Goal: Task Accomplishment & Management: Complete application form

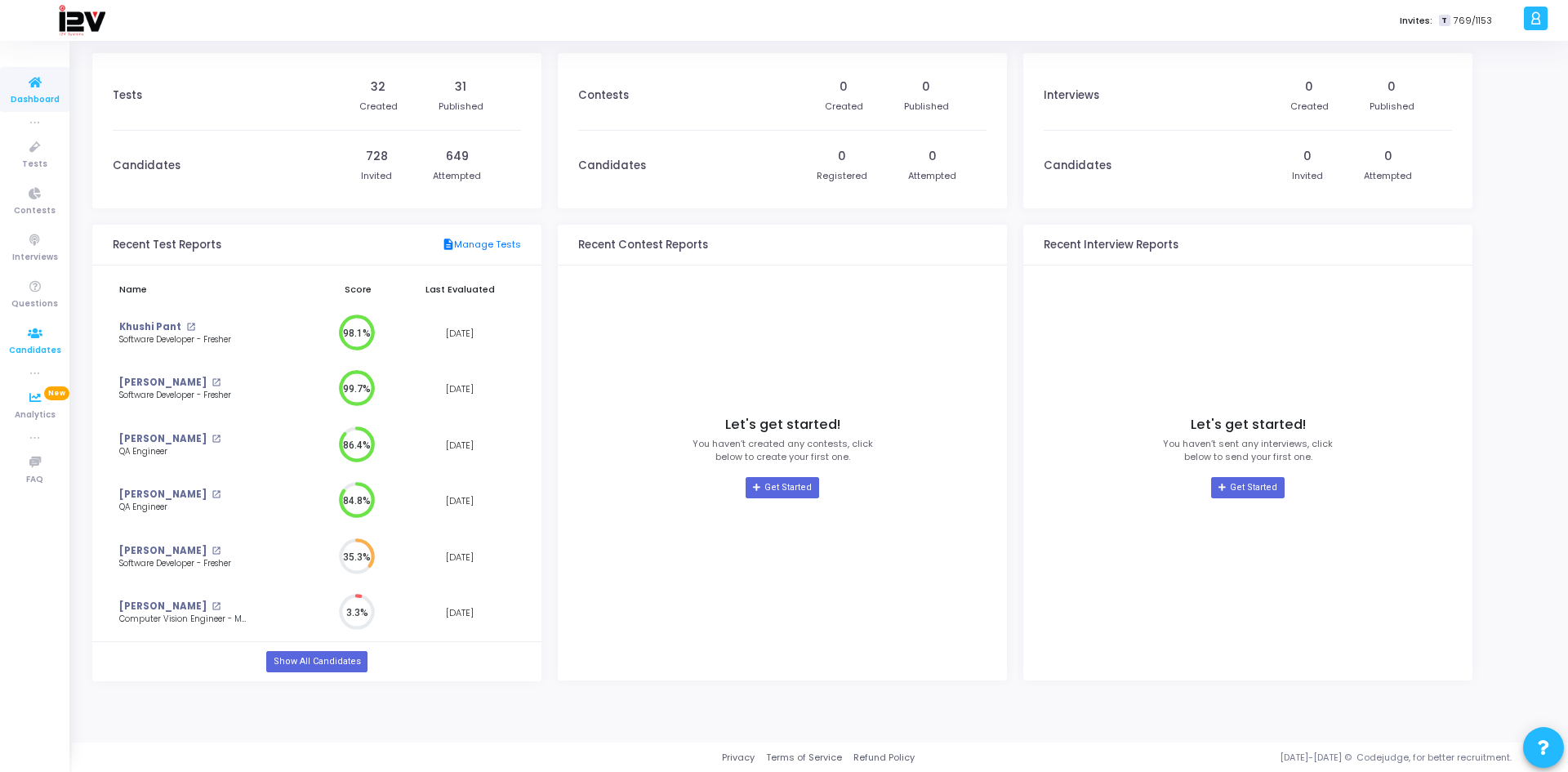
click at [41, 345] on span "Candidates" at bounding box center [35, 350] width 52 height 13
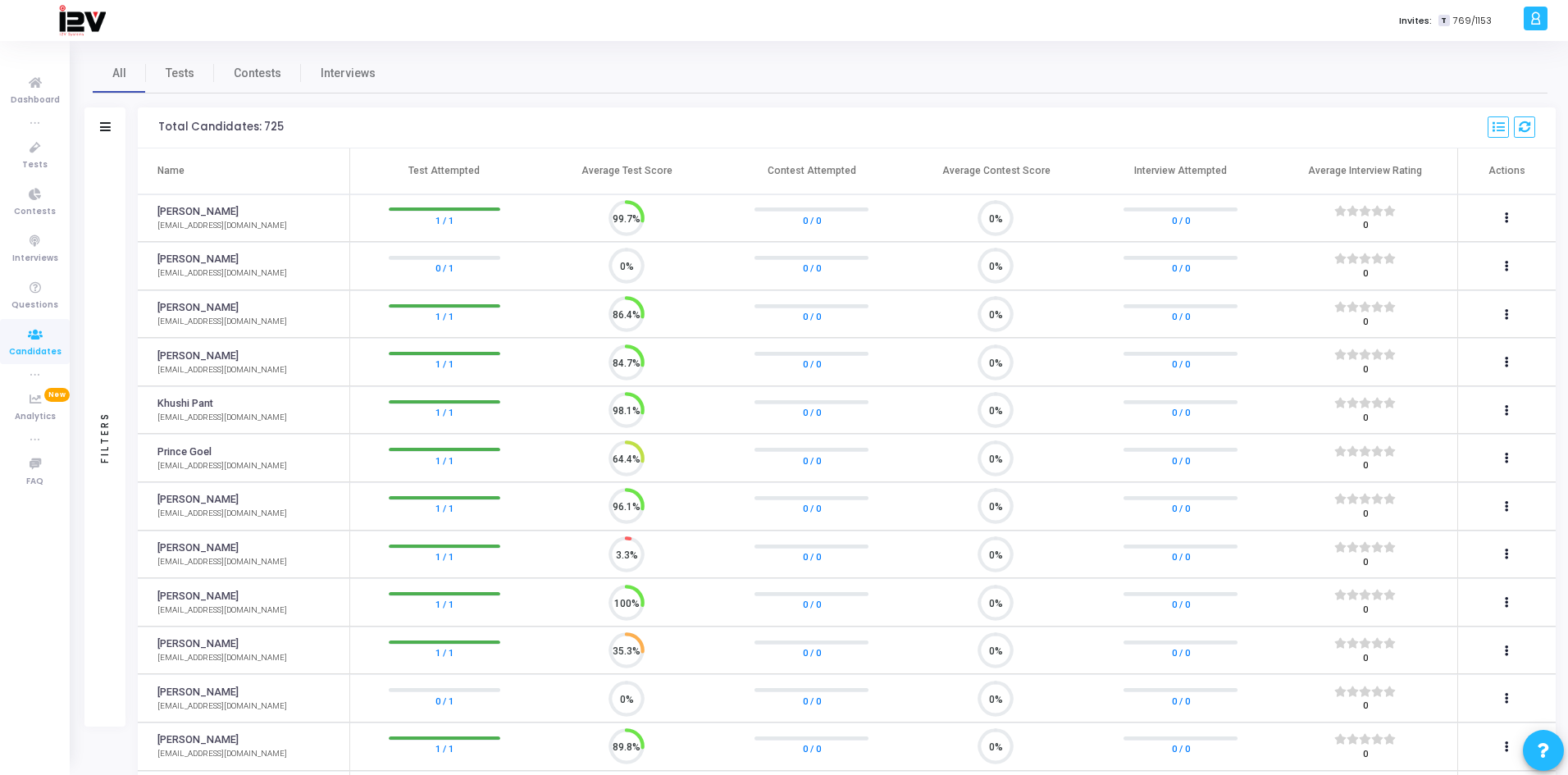
scroll to position [35, 41]
click at [34, 153] on icon at bounding box center [36, 147] width 35 height 20
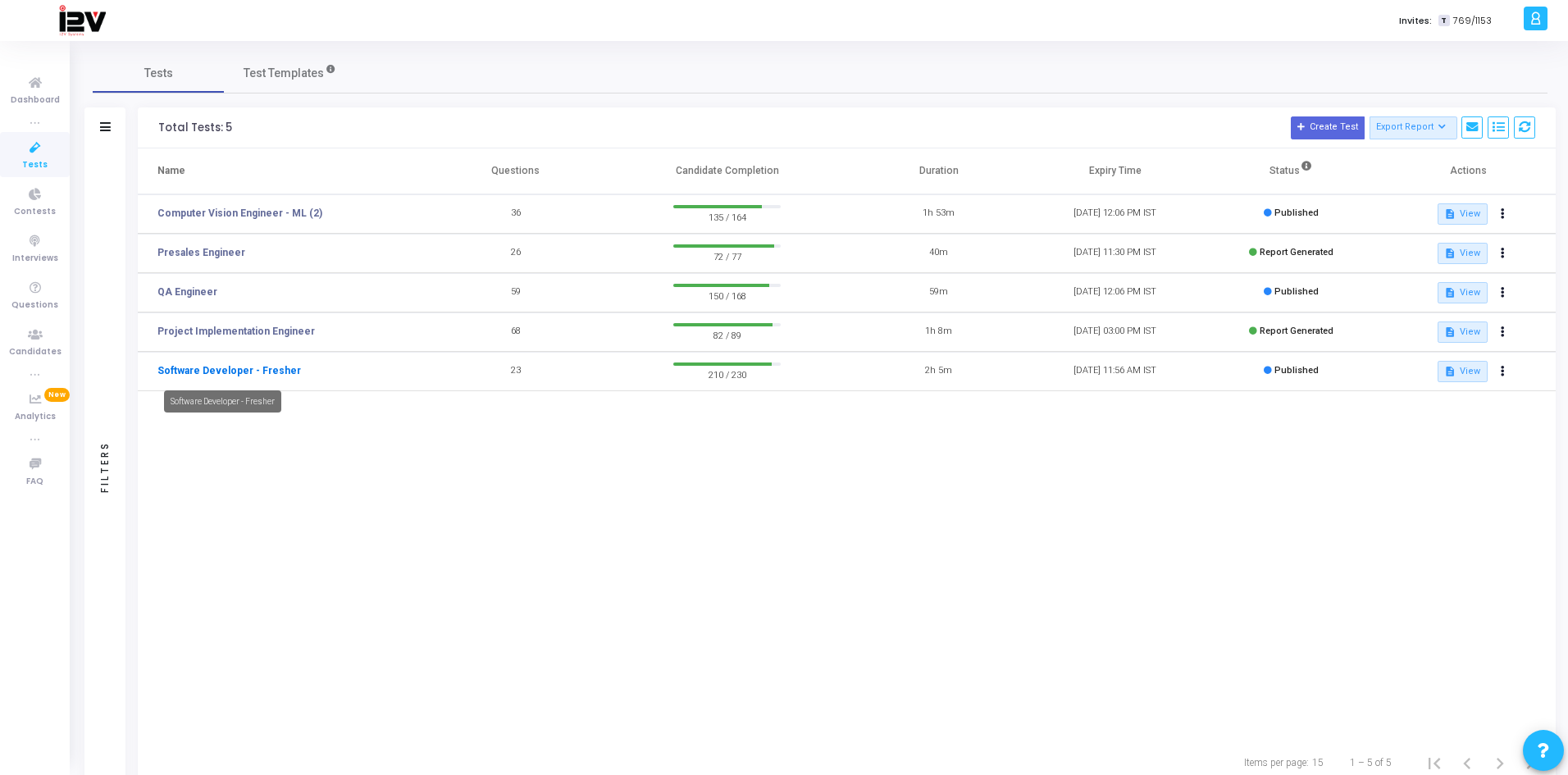
click at [277, 372] on link "Software Developer - Fresher" at bounding box center [228, 370] width 144 height 14
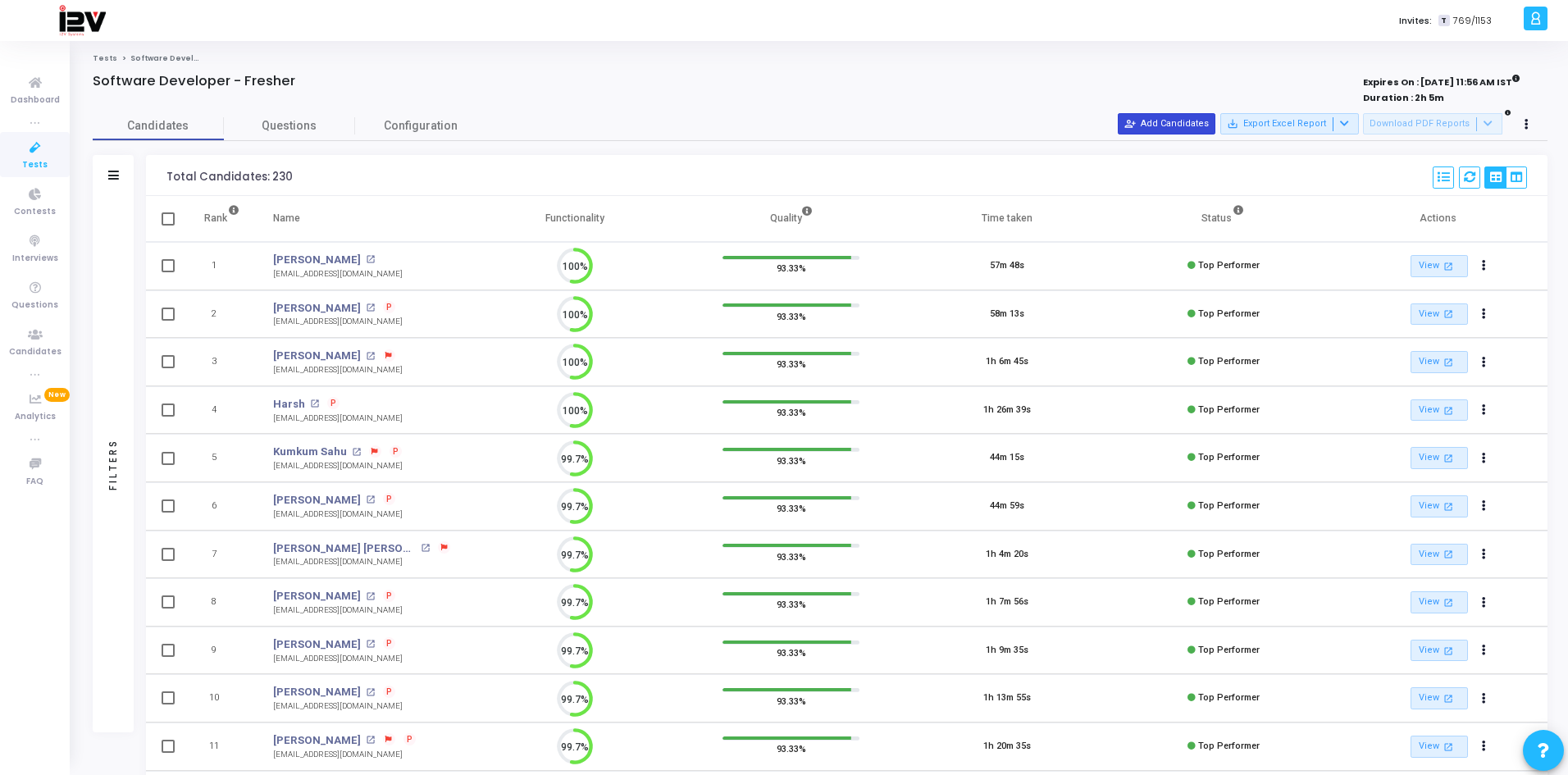
click at [1191, 124] on button "person_add_alt Add Candidates" at bounding box center [1165, 123] width 97 height 21
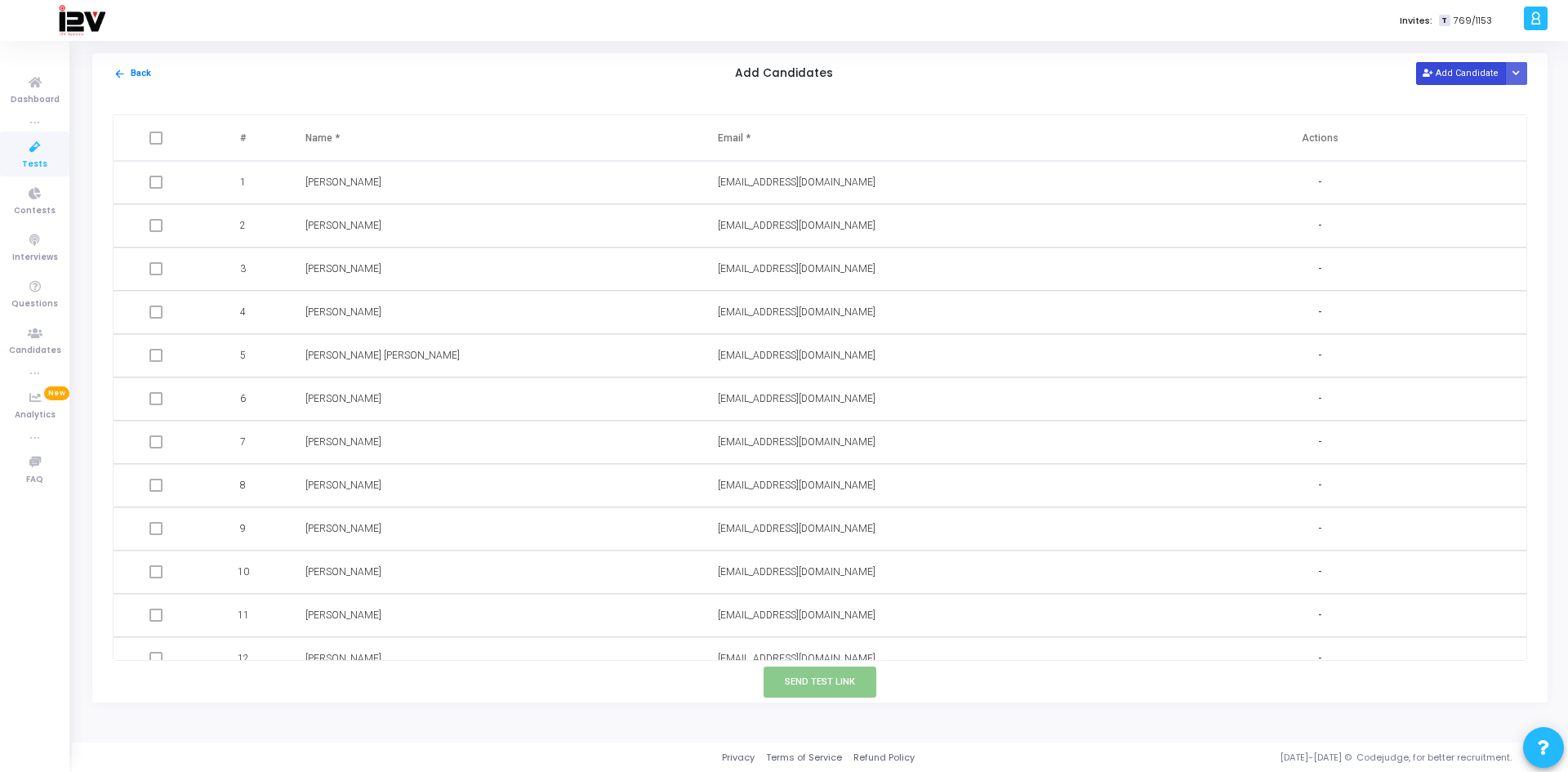
click at [1442, 80] on button "Add Candidate" at bounding box center [1461, 73] width 90 height 22
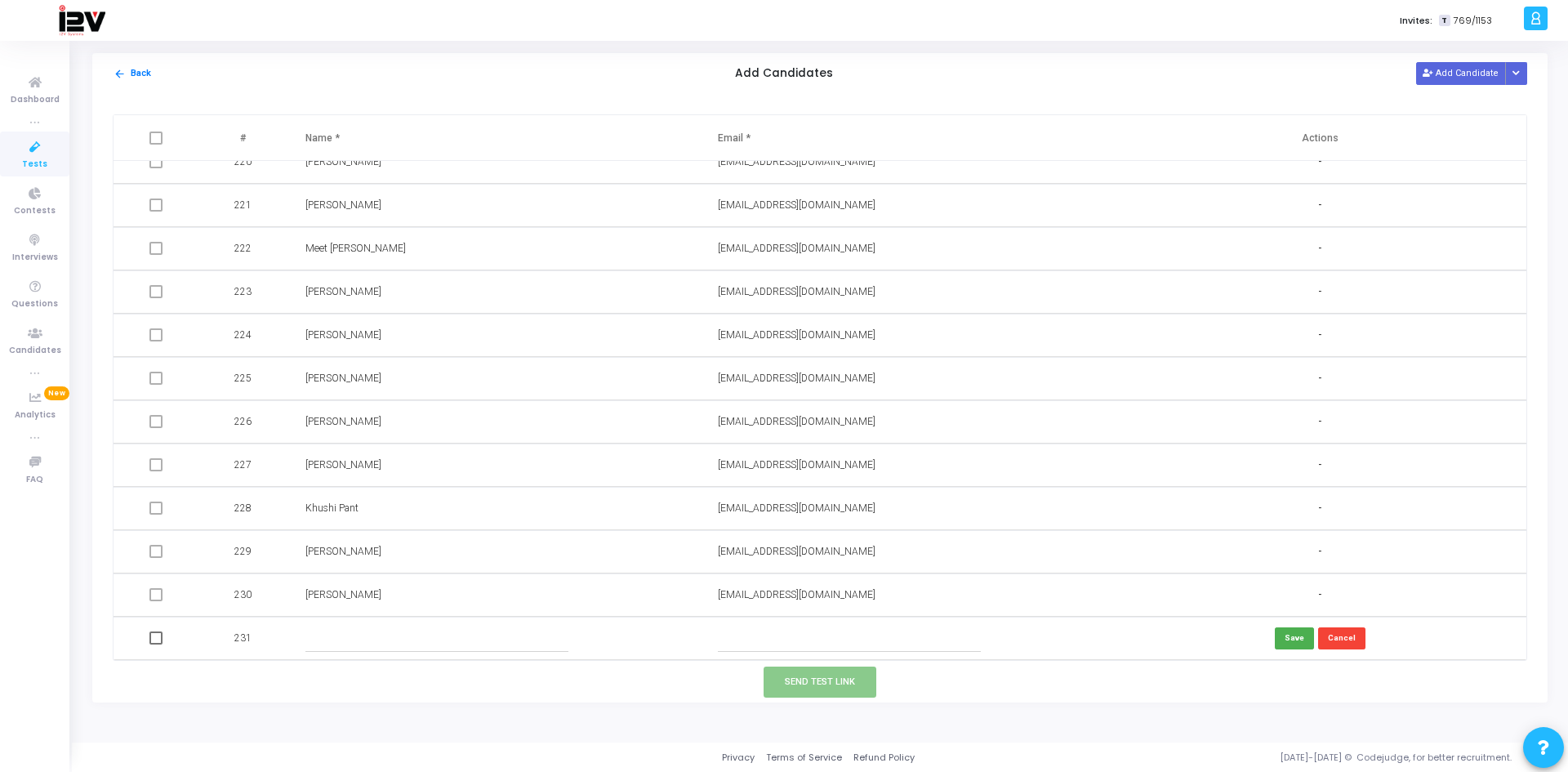
click at [384, 640] on input "text" at bounding box center [436, 638] width 264 height 27
click at [777, 643] on input "text" at bounding box center [849, 638] width 264 height 27
paste input "[PERSON_NAME][EMAIL_ADDRESS][DOMAIN_NAME]"
type input "[PERSON_NAME][EMAIL_ADDRESS][DOMAIN_NAME]"
click at [393, 641] on input "text" at bounding box center [436, 638] width 264 height 27
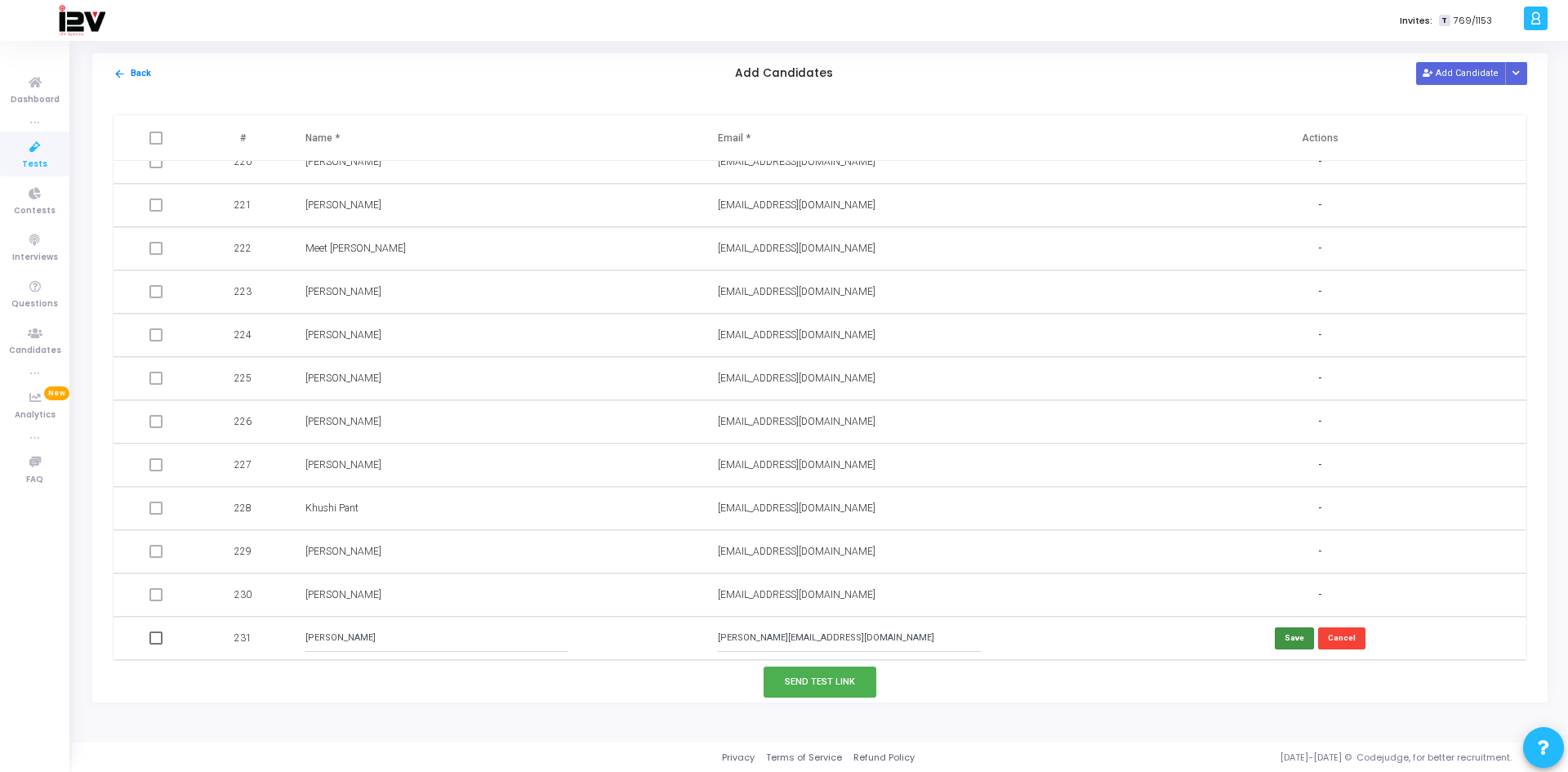
type input "[PERSON_NAME]"
click at [1282, 640] on button "Save" at bounding box center [1294, 638] width 39 height 22
click at [831, 684] on button "Send Test Link" at bounding box center [819, 681] width 112 height 30
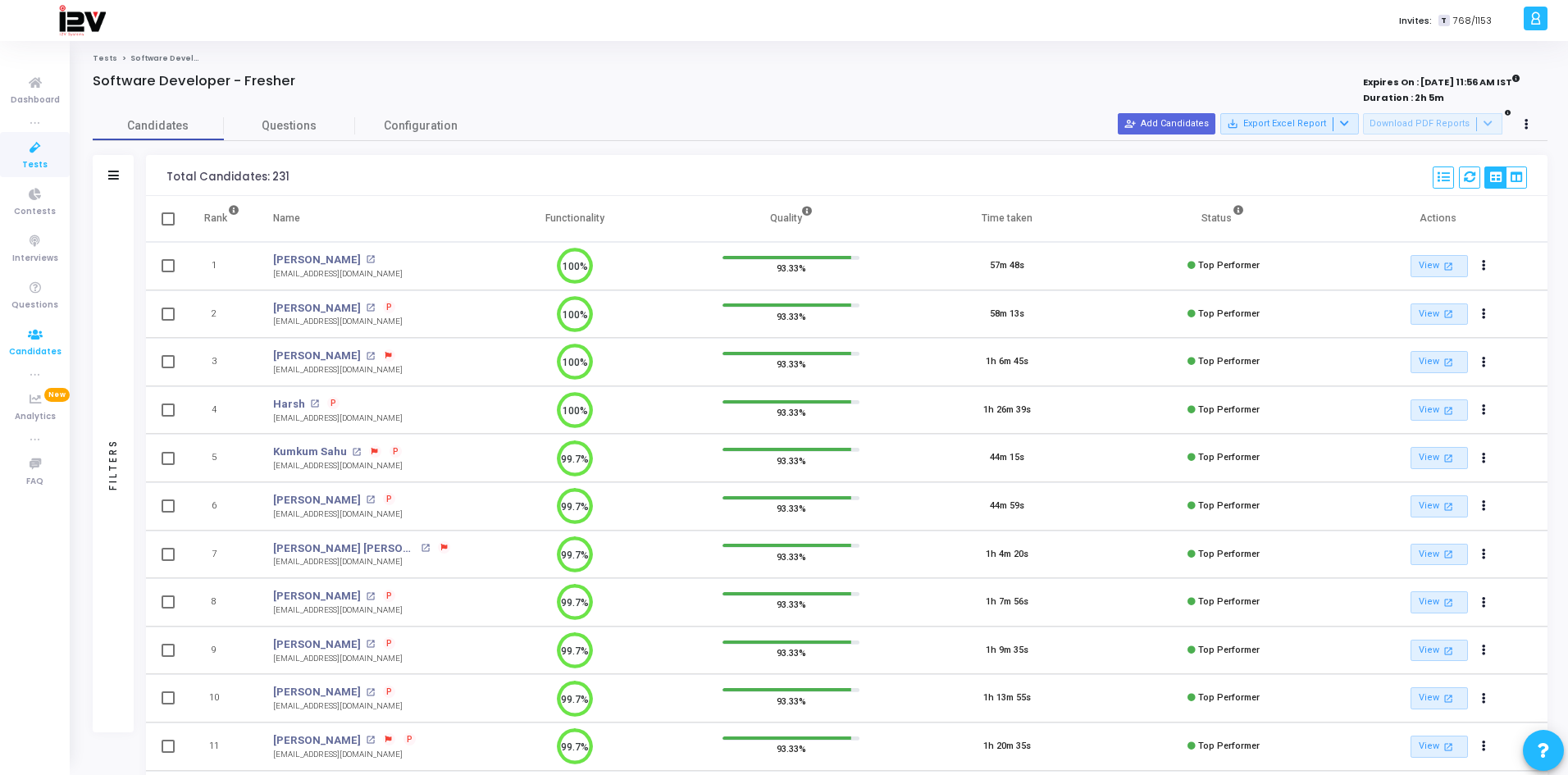
click at [37, 342] on icon at bounding box center [36, 334] width 35 height 20
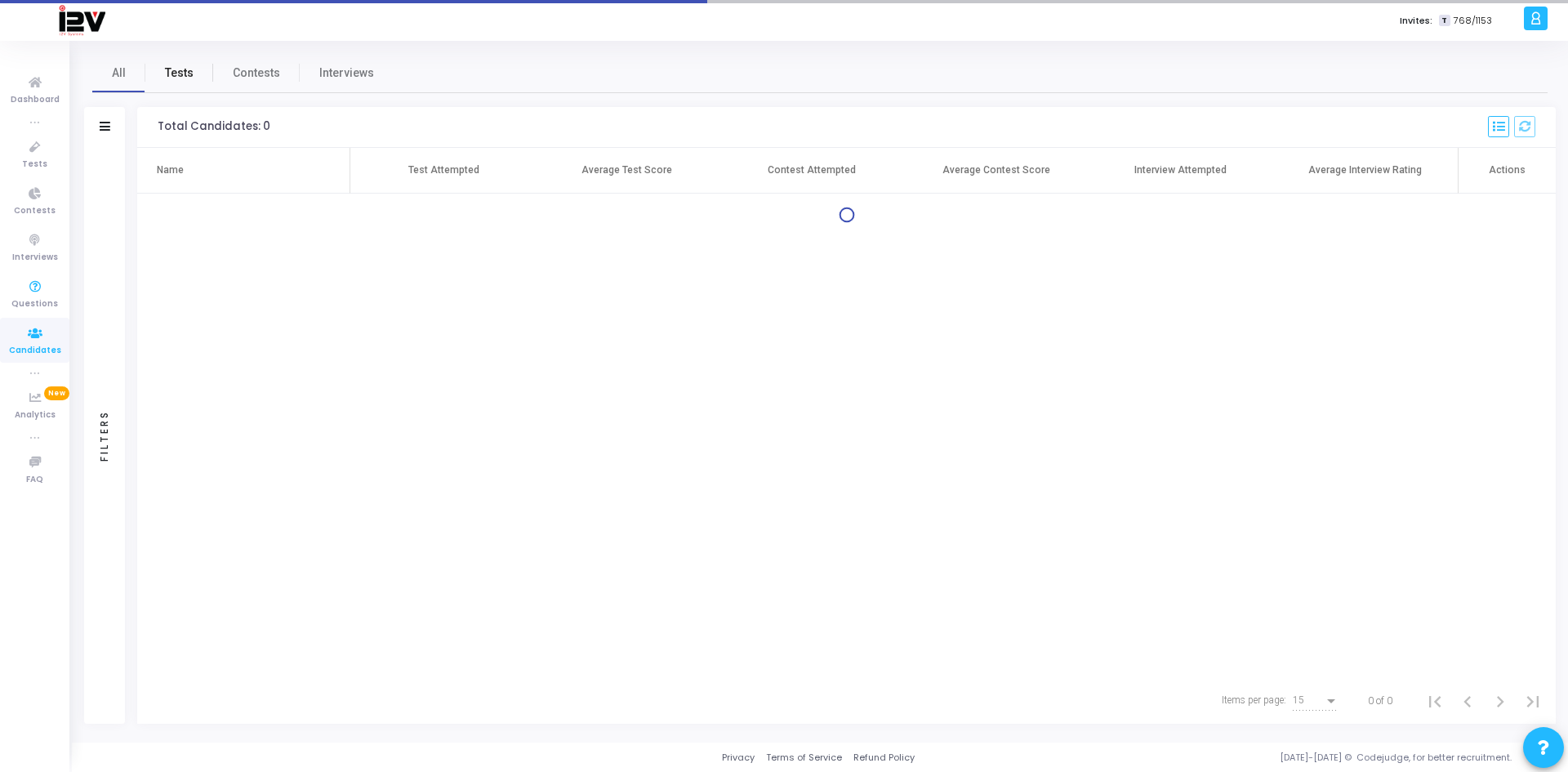
click at [191, 69] on span "Tests" at bounding box center [179, 73] width 29 height 17
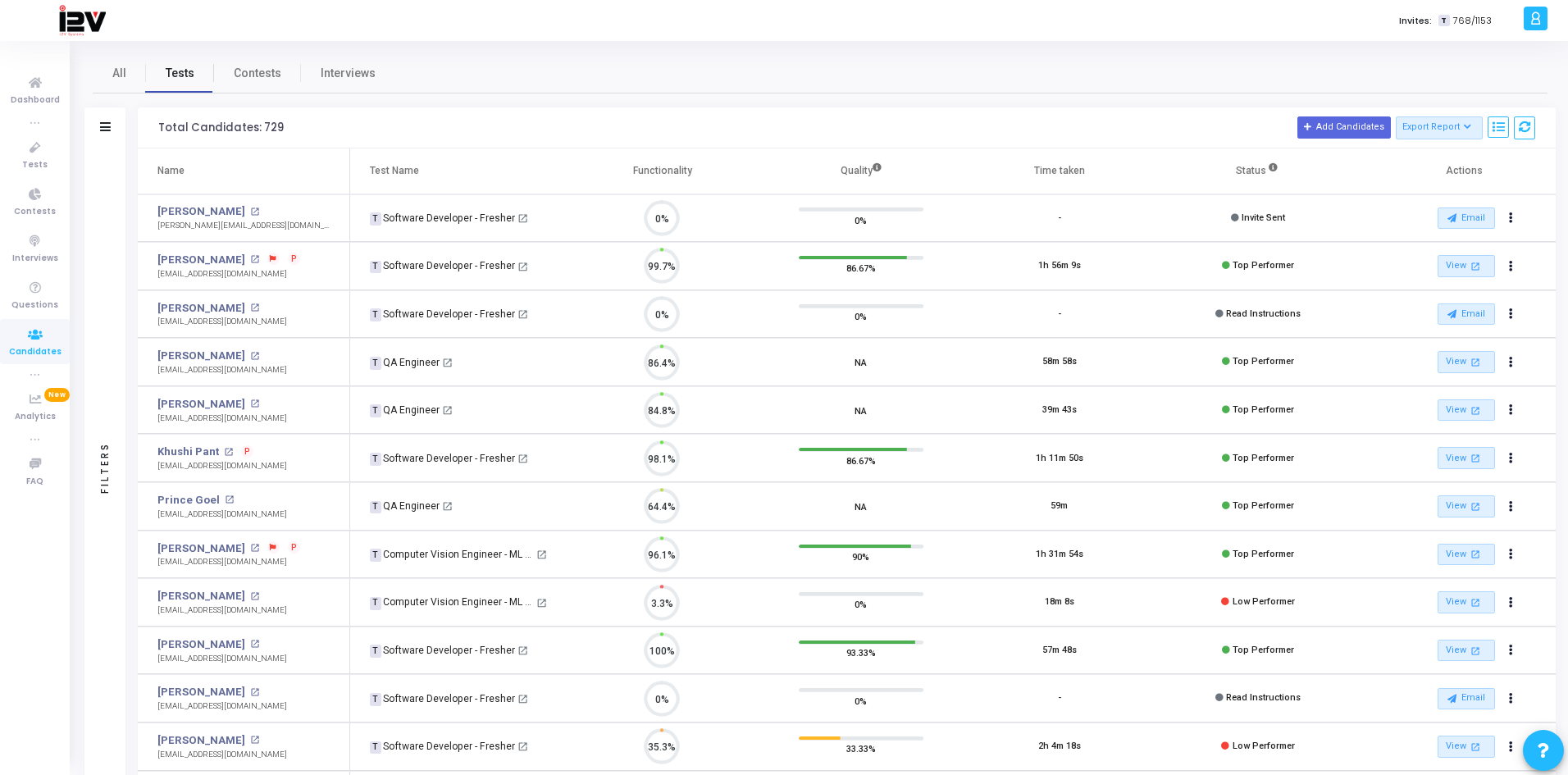
scroll to position [35, 41]
click at [36, 348] on span "Candidates" at bounding box center [35, 351] width 52 height 13
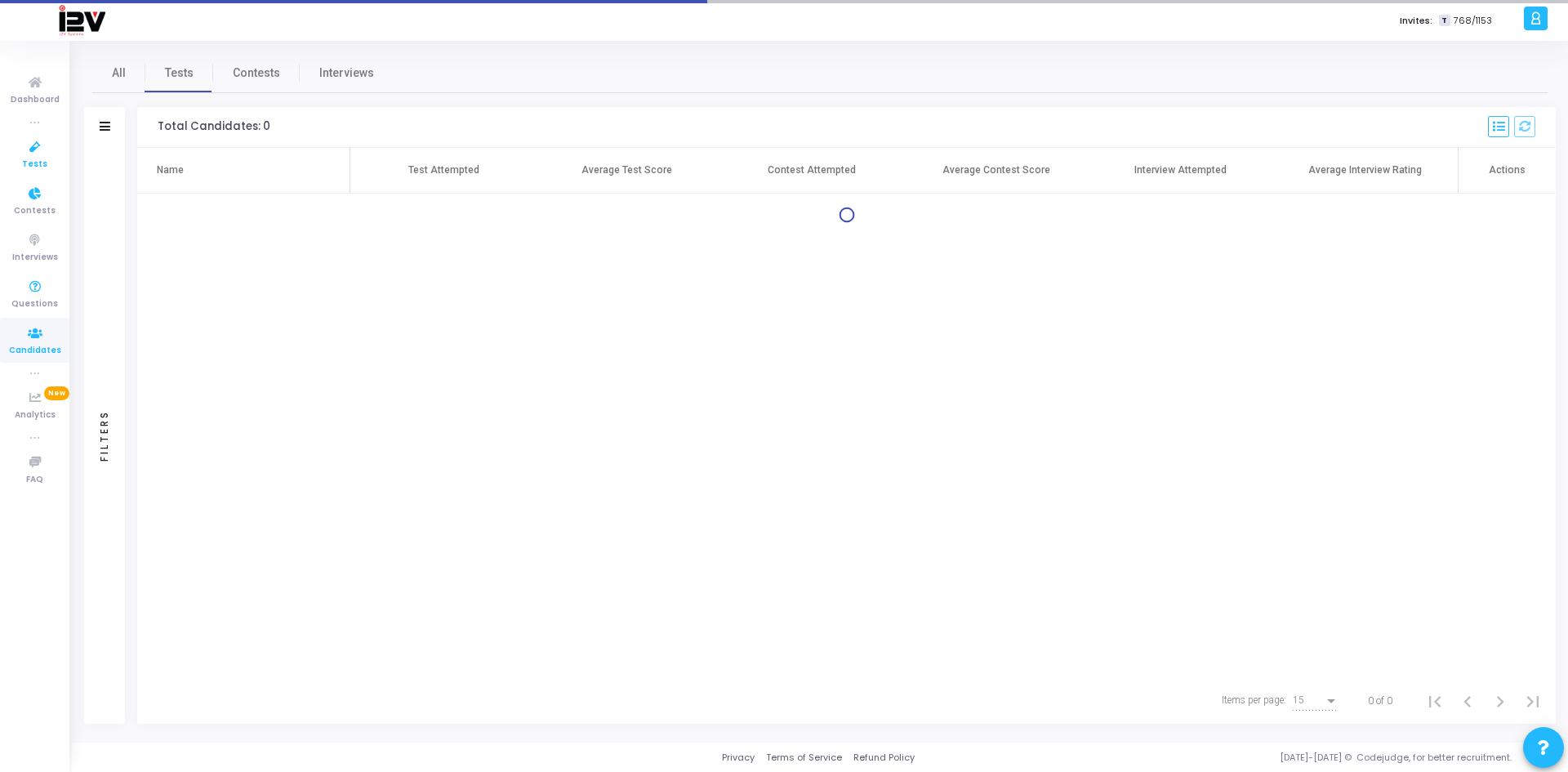
click at [30, 148] on icon at bounding box center [35, 147] width 35 height 20
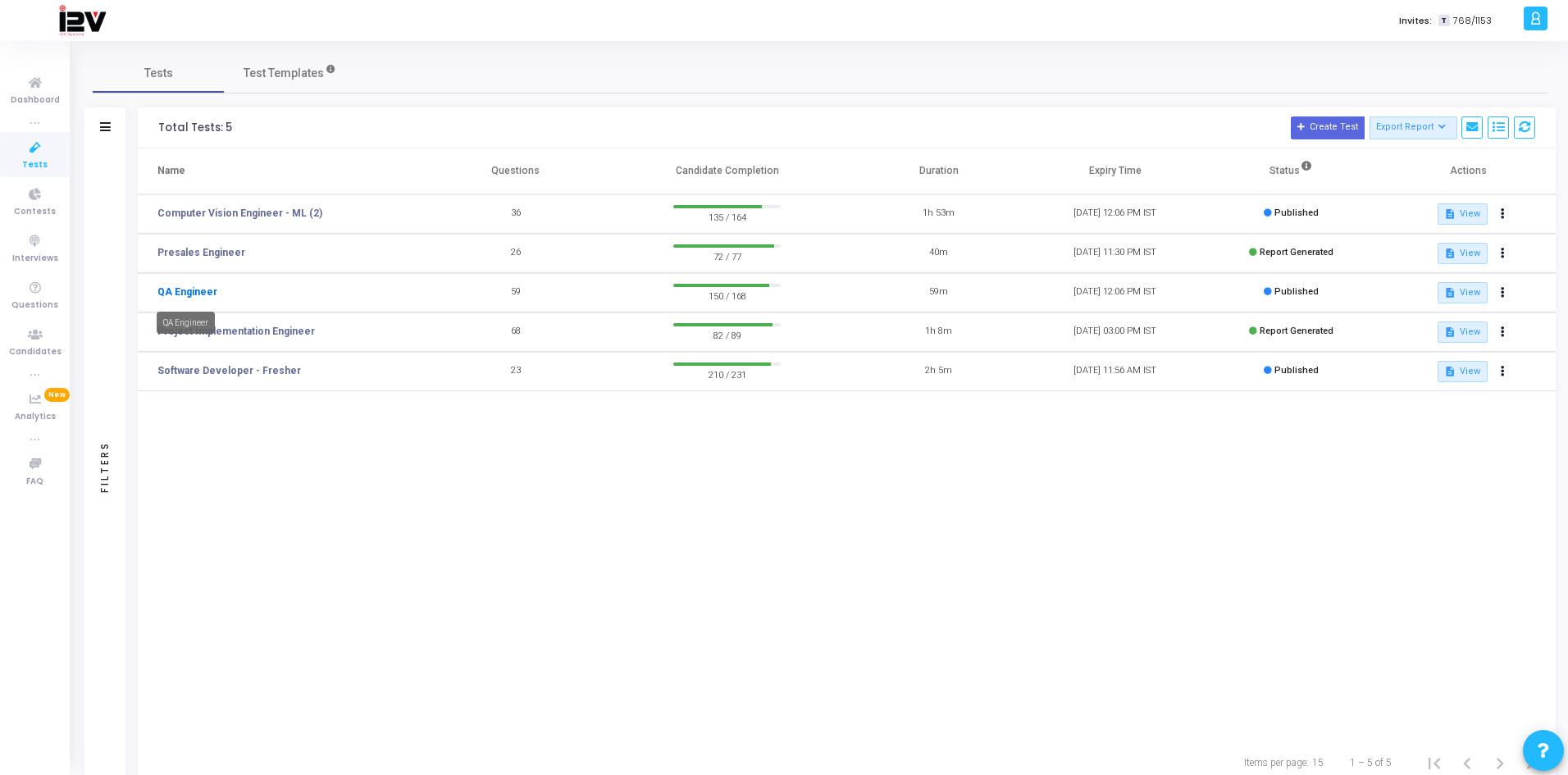
click at [189, 291] on link "QA Engineer" at bounding box center [187, 291] width 60 height 14
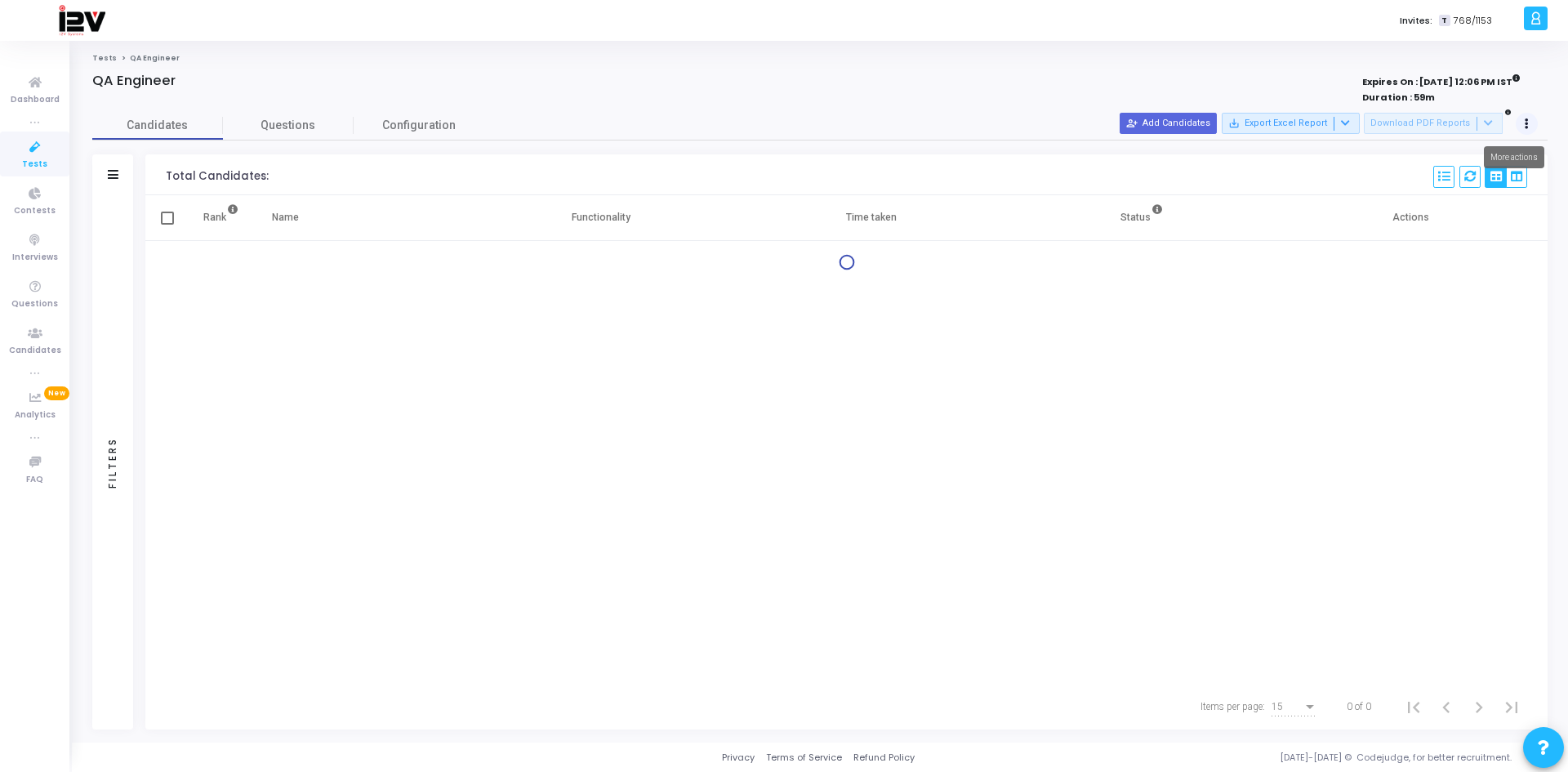
click at [1523, 125] on button at bounding box center [1527, 124] width 23 height 23
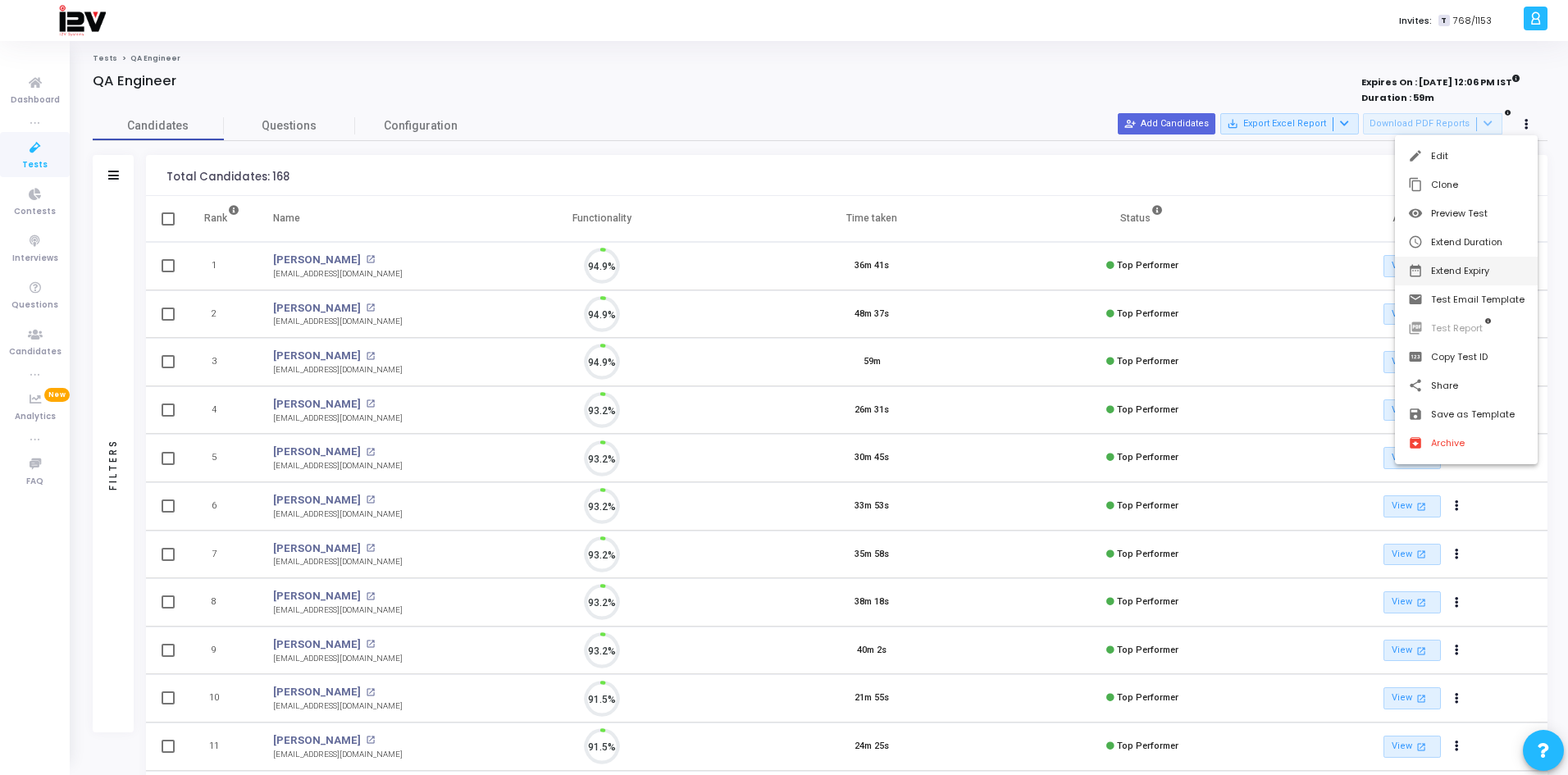
scroll to position [35, 41]
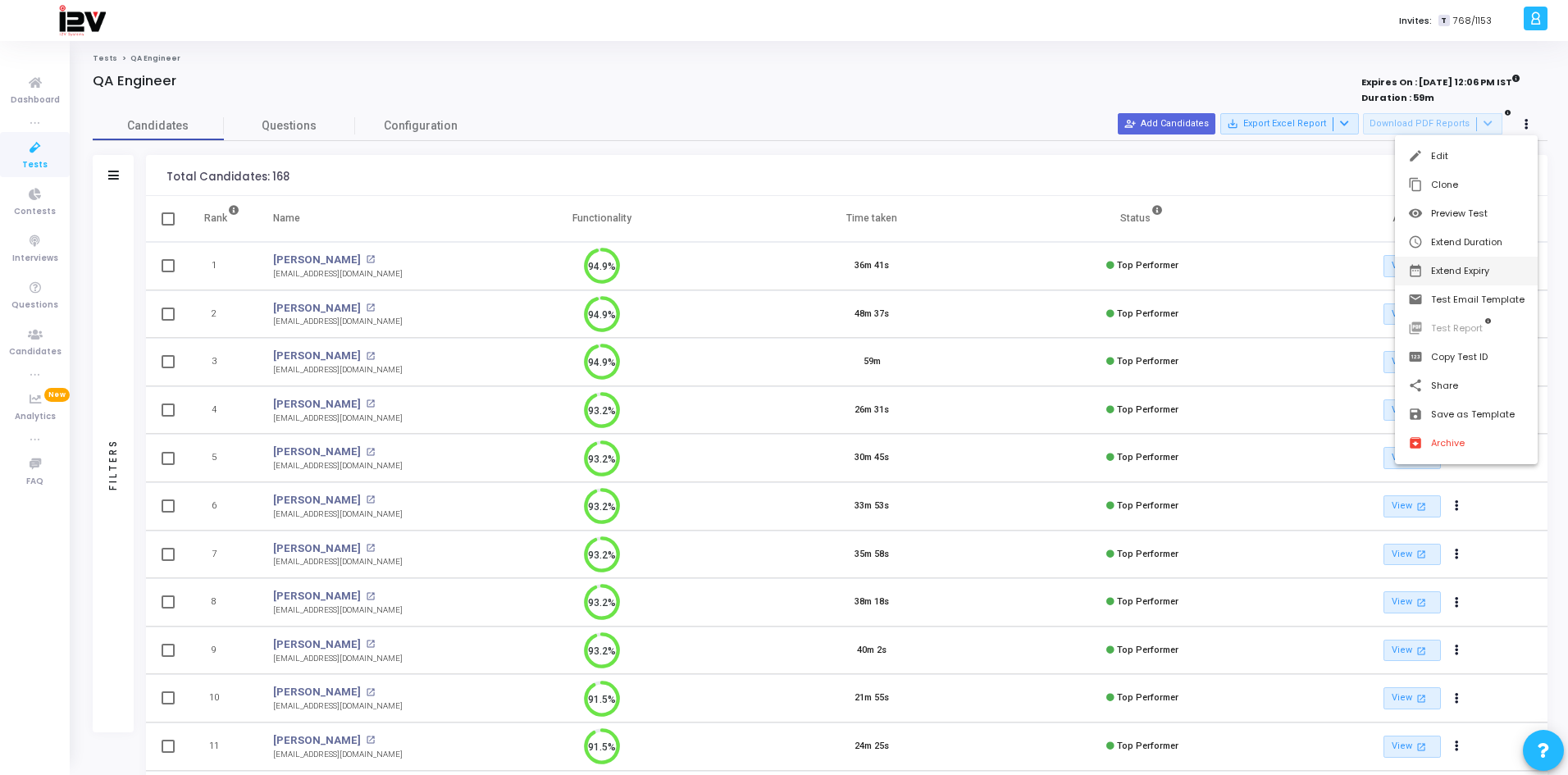
click at [1456, 272] on button "date_range Extend Expiry" at bounding box center [1466, 271] width 143 height 29
click at [1344, 360] on span "14" at bounding box center [1347, 357] width 20 height 20
click at [1365, 510] on span "Set" at bounding box center [1367, 510] width 84 height 18
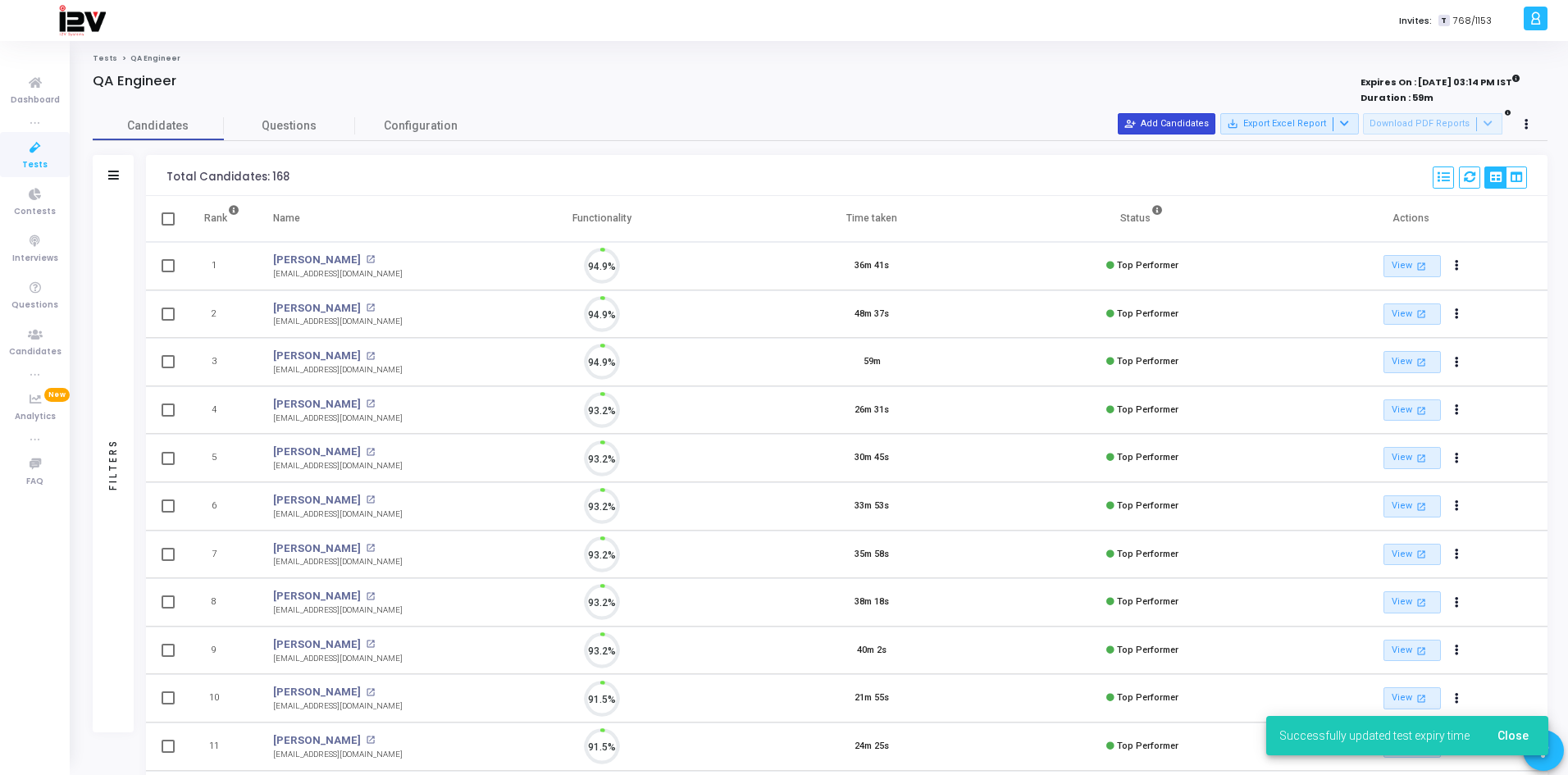
click at [1193, 118] on button "person_add_alt Add Candidates" at bounding box center [1165, 123] width 97 height 21
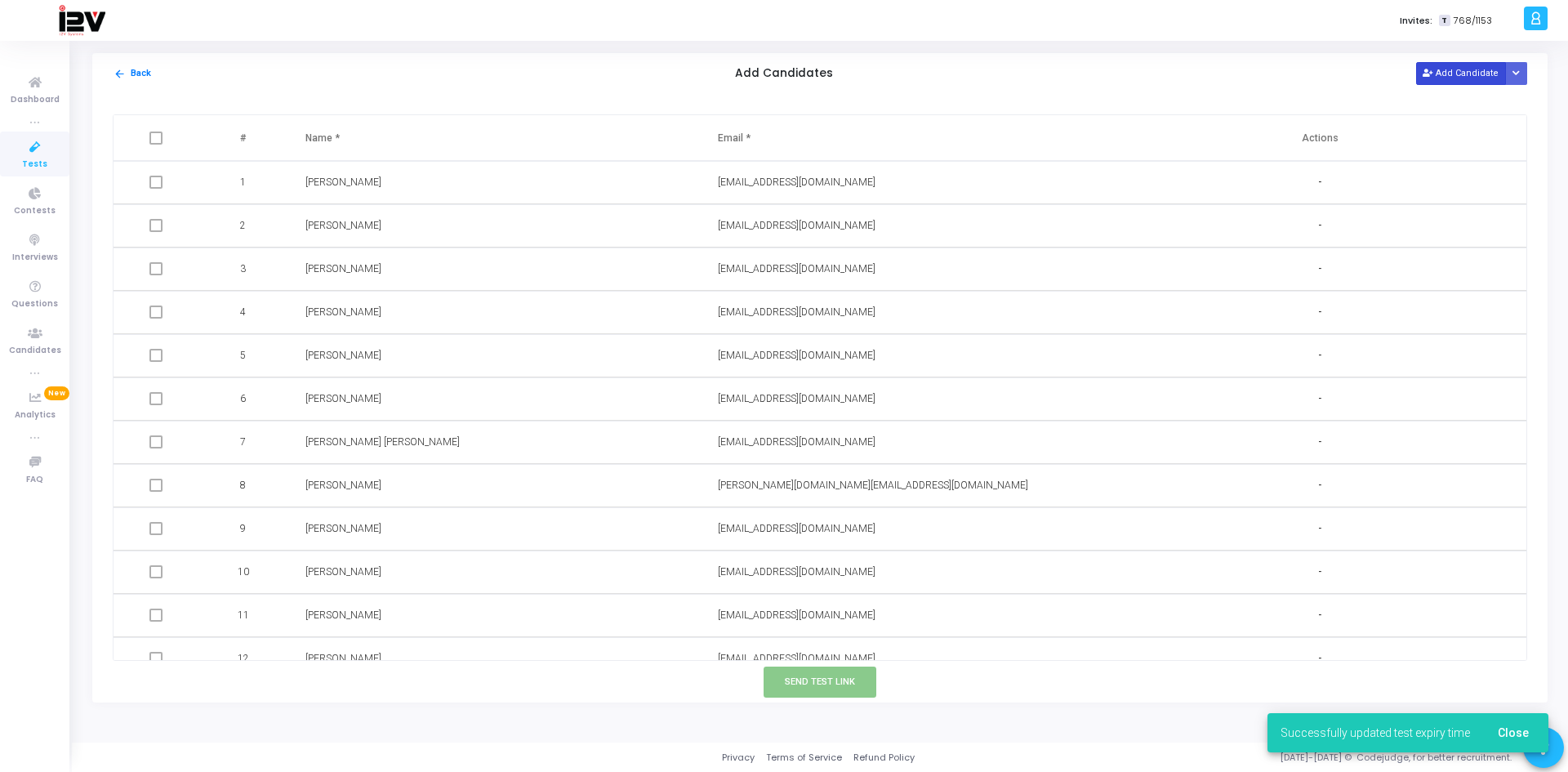
click at [1461, 72] on button "Add Candidate" at bounding box center [1461, 73] width 90 height 22
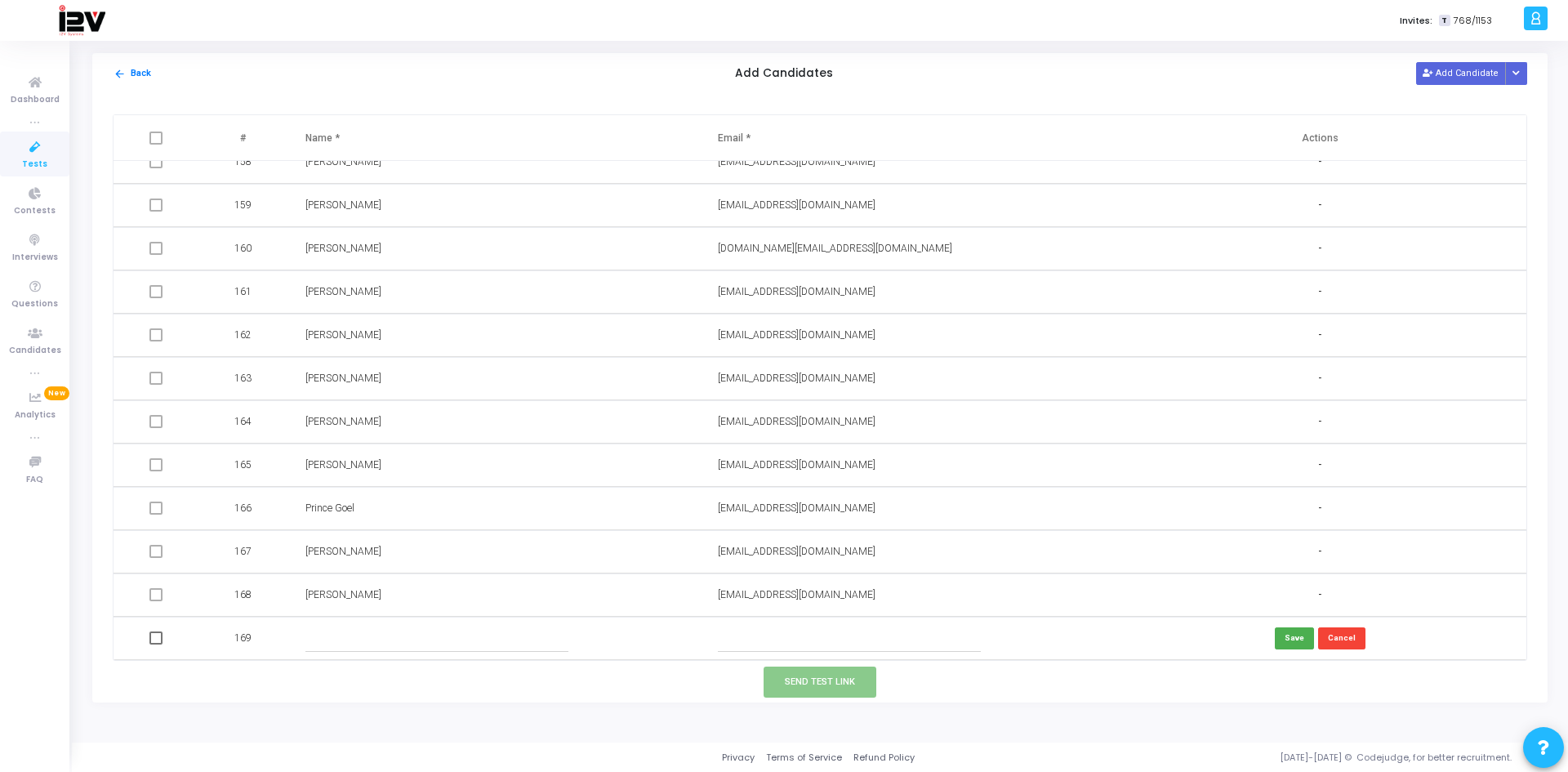
click at [430, 635] on input "text" at bounding box center [436, 638] width 264 height 27
type input "[PERSON_NAME]"
click at [757, 633] on input "text" at bounding box center [849, 638] width 264 height 27
click at [781, 646] on input "text" at bounding box center [849, 638] width 264 height 27
paste input "x@[DOMAIN_NAME]"
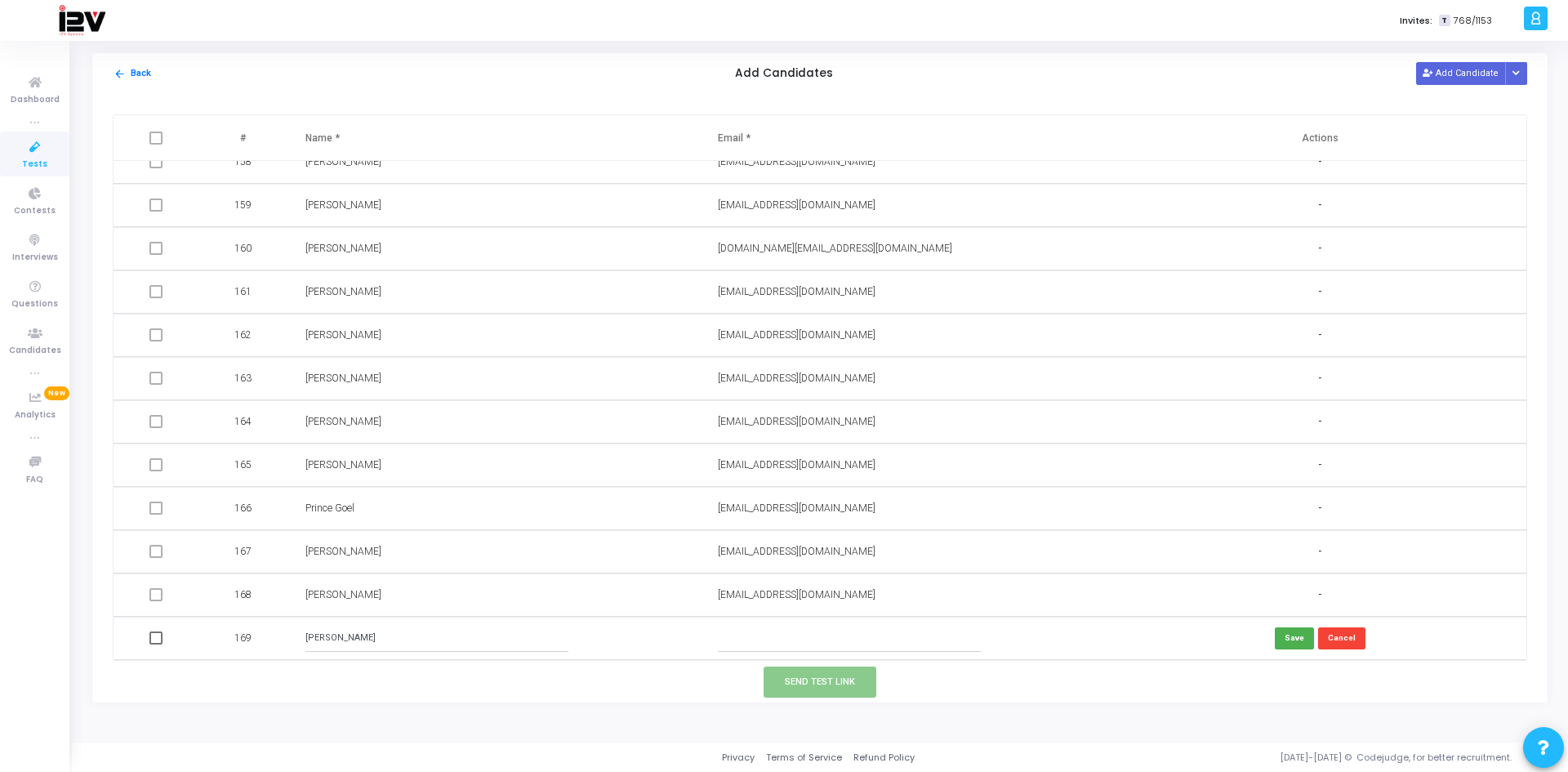
type input "x@[DOMAIN_NAME]"
drag, startPoint x: 757, startPoint y: 640, endPoint x: 633, endPoint y: 635, distance: 124.1
click at [633, 635] on tr "169 [PERSON_NAME] x@[DOMAIN_NAME] Save Cancel" at bounding box center [819, 638] width 1413 height 43
click at [783, 646] on input "text" at bounding box center [849, 638] width 264 height 27
paste input "x@[DOMAIN_NAME]"
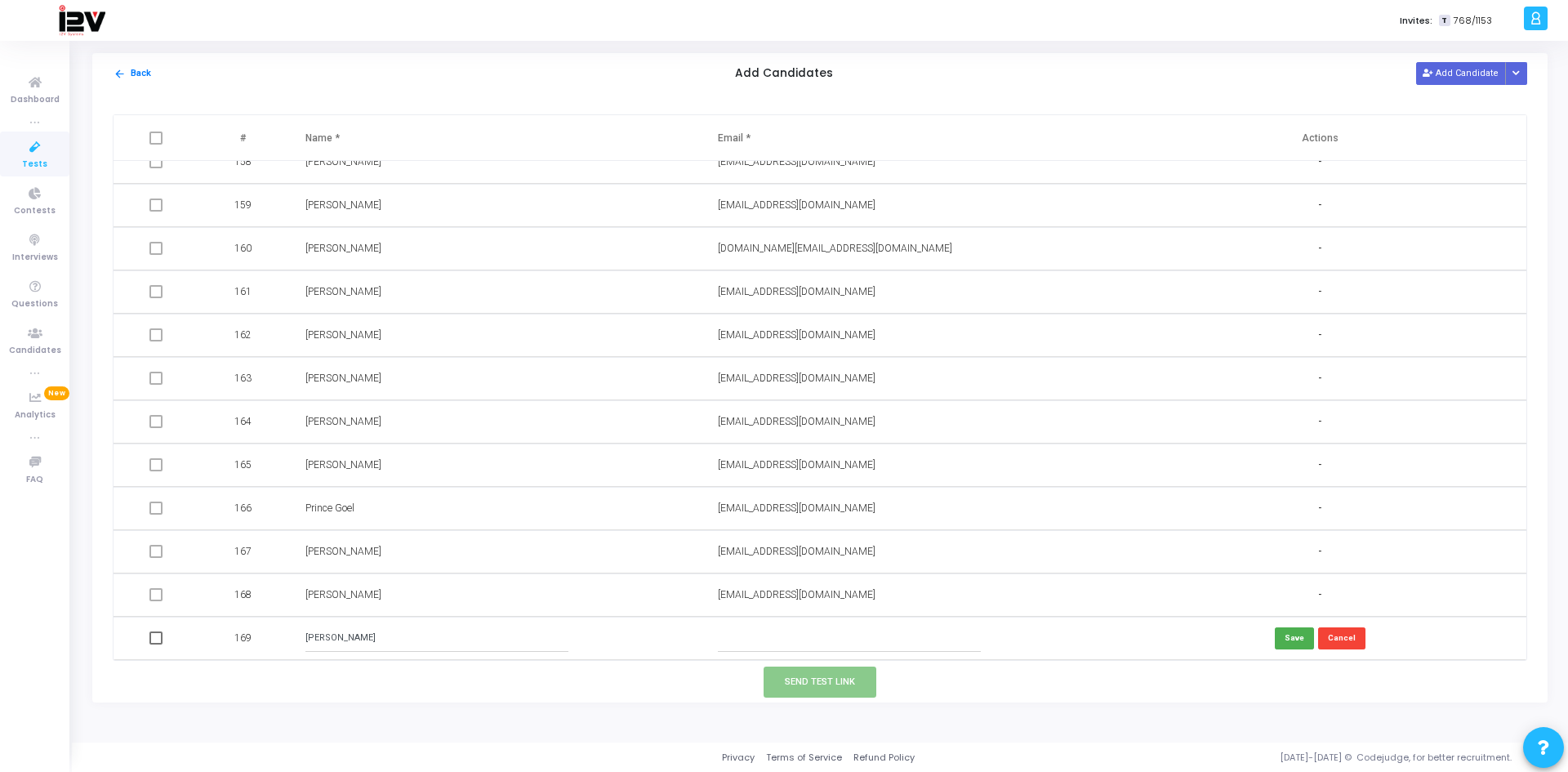
type input "x@[DOMAIN_NAME]"
drag, startPoint x: 805, startPoint y: 639, endPoint x: 654, endPoint y: 621, distance: 152.1
click at [654, 621] on tr "169 [PERSON_NAME] x@[DOMAIN_NAME] Save Cancel" at bounding box center [819, 638] width 1413 height 43
type input "[EMAIL_ADDRESS][DOMAIN_NAME]"
click at [1299, 644] on button "Save" at bounding box center [1294, 638] width 39 height 22
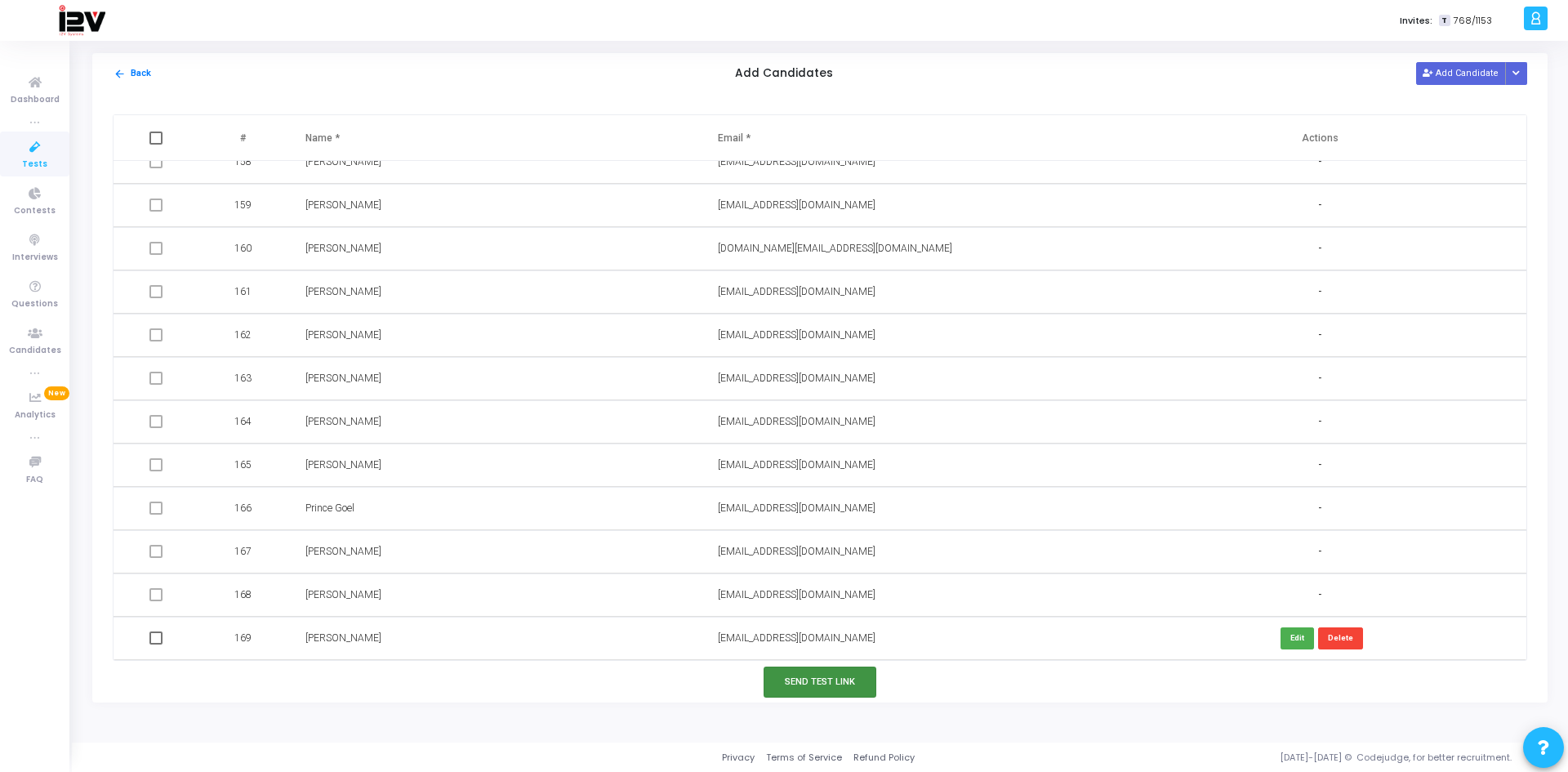
click at [854, 687] on button "Send Test Link" at bounding box center [819, 681] width 112 height 30
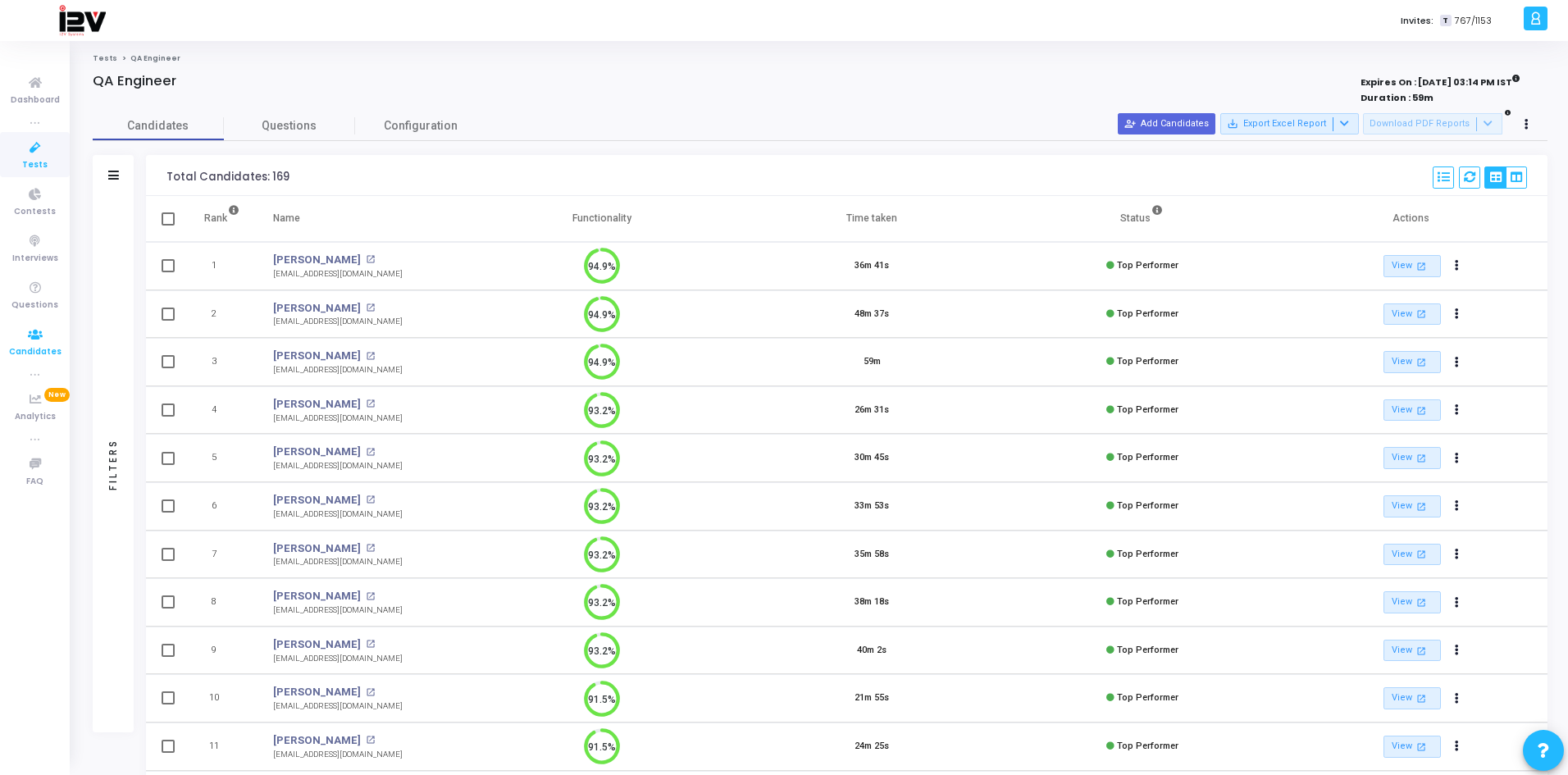
click at [40, 335] on icon at bounding box center [36, 334] width 35 height 20
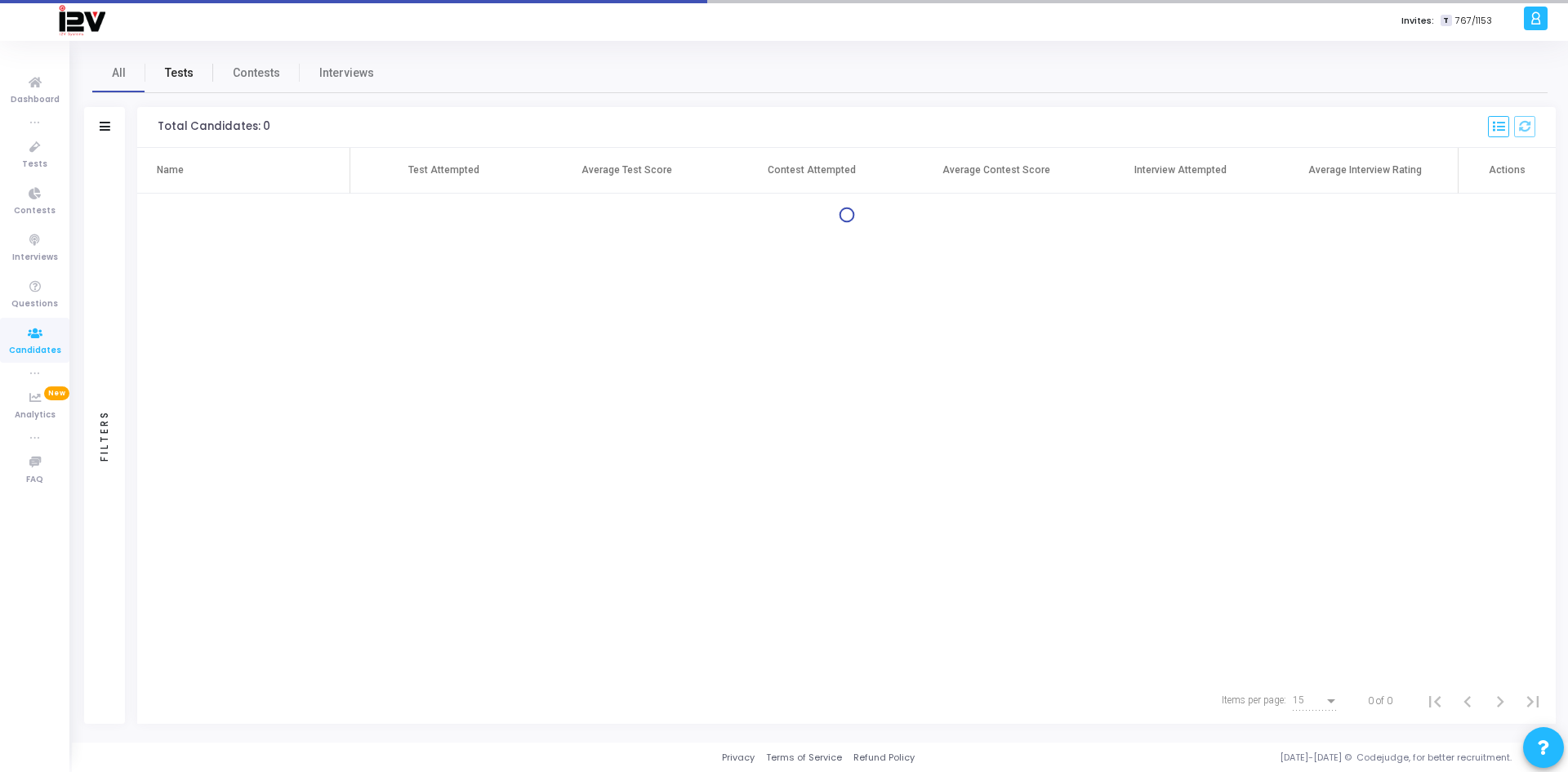
click at [182, 76] on span "Tests" at bounding box center [179, 73] width 29 height 17
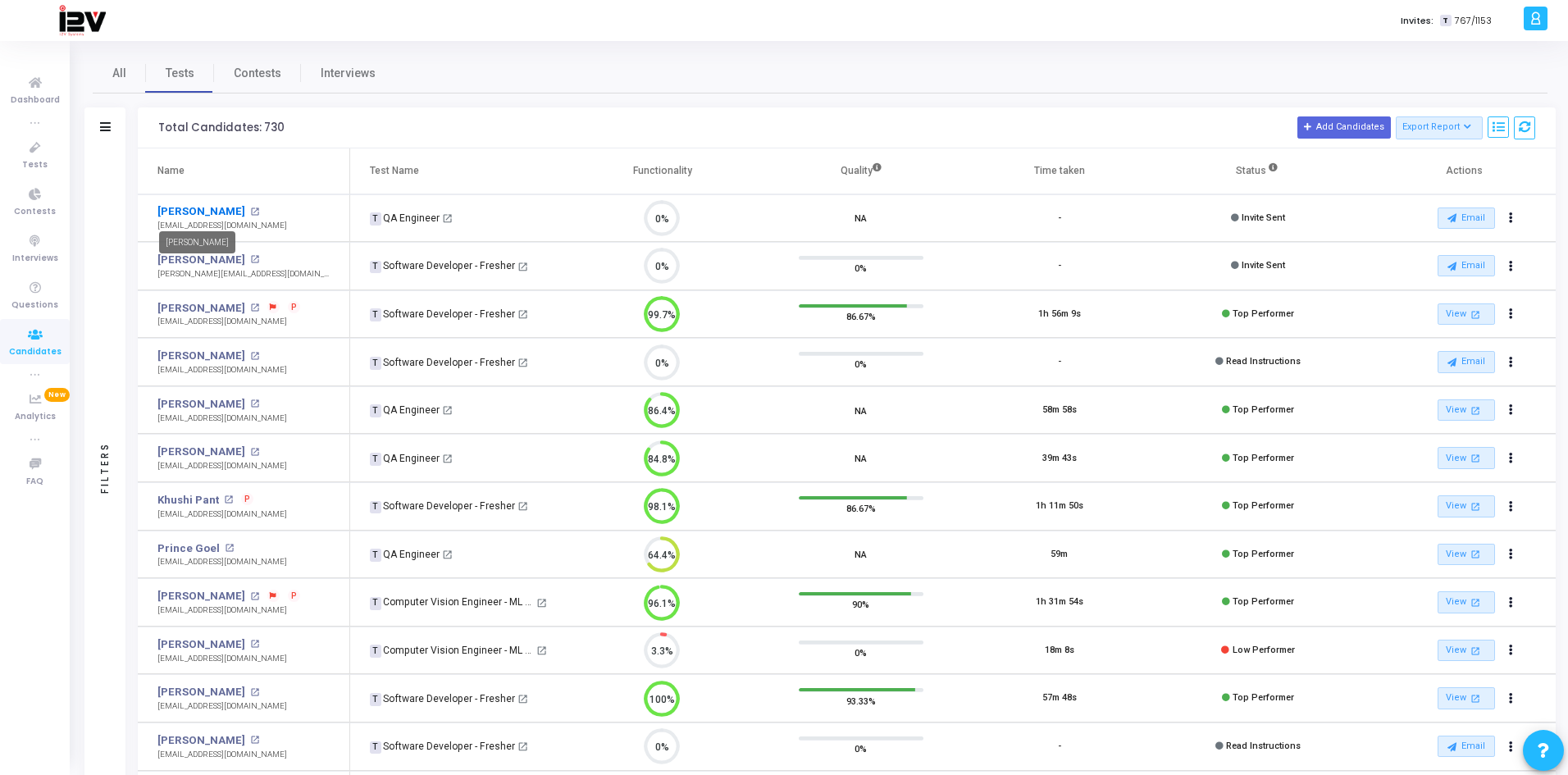
click at [188, 209] on link "[PERSON_NAME]" at bounding box center [200, 211] width 88 height 16
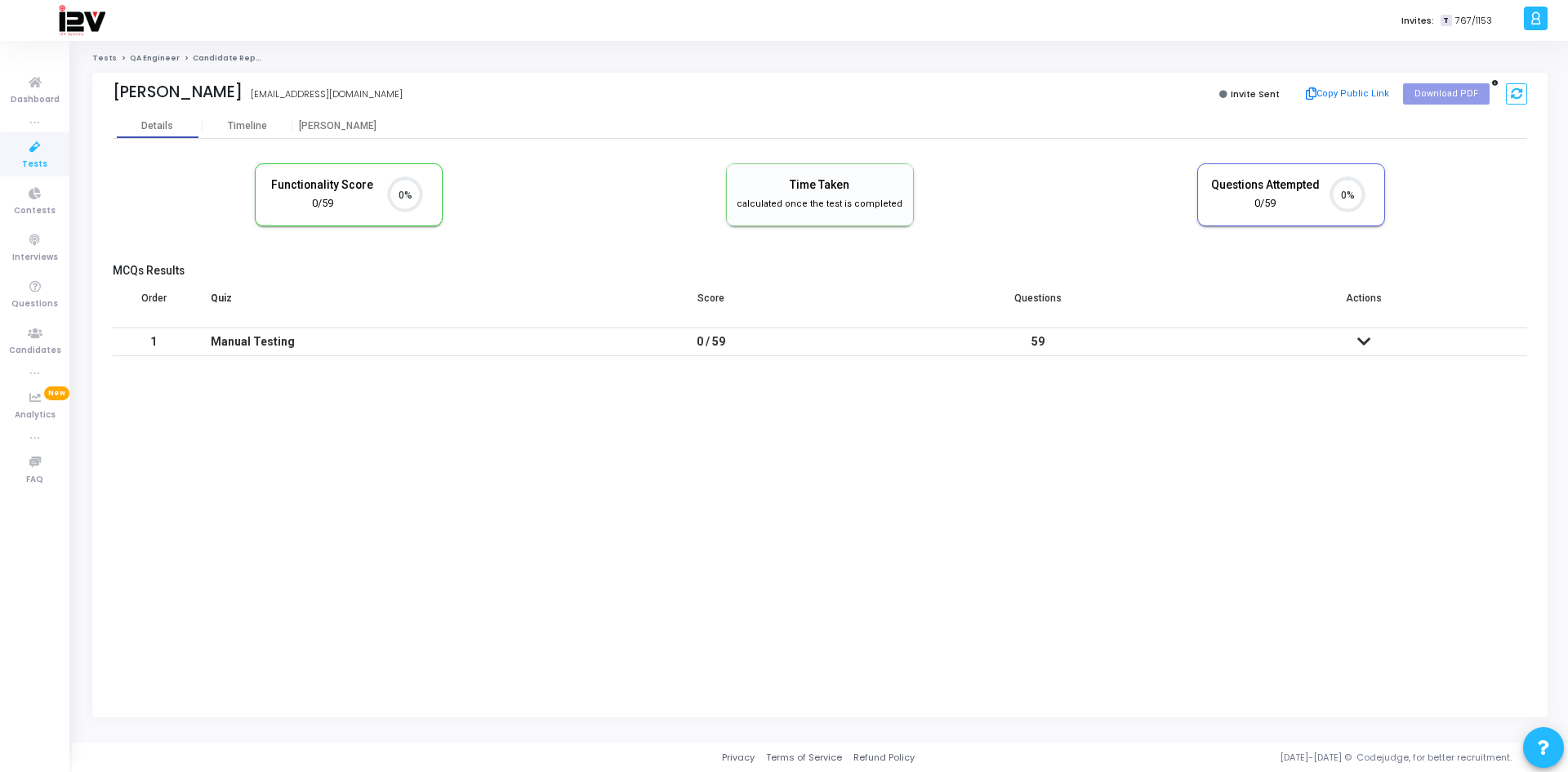
drag, startPoint x: 332, startPoint y: 90, endPoint x: 216, endPoint y: 97, distance: 116.2
click at [216, 97] on div "[PERSON_NAME] [EMAIL_ADDRESS][DOMAIN_NAME]" at bounding box center [461, 94] width 699 height 24
copy div "[EMAIL_ADDRESS][DOMAIN_NAME]"
click at [392, 88] on div "[PERSON_NAME] [EMAIL_ADDRESS][DOMAIN_NAME] [EMAIL_ADDRESS][DOMAIN_NAME]" at bounding box center [461, 94] width 699 height 24
drag, startPoint x: 332, startPoint y: 96, endPoint x: 219, endPoint y: 100, distance: 113.1
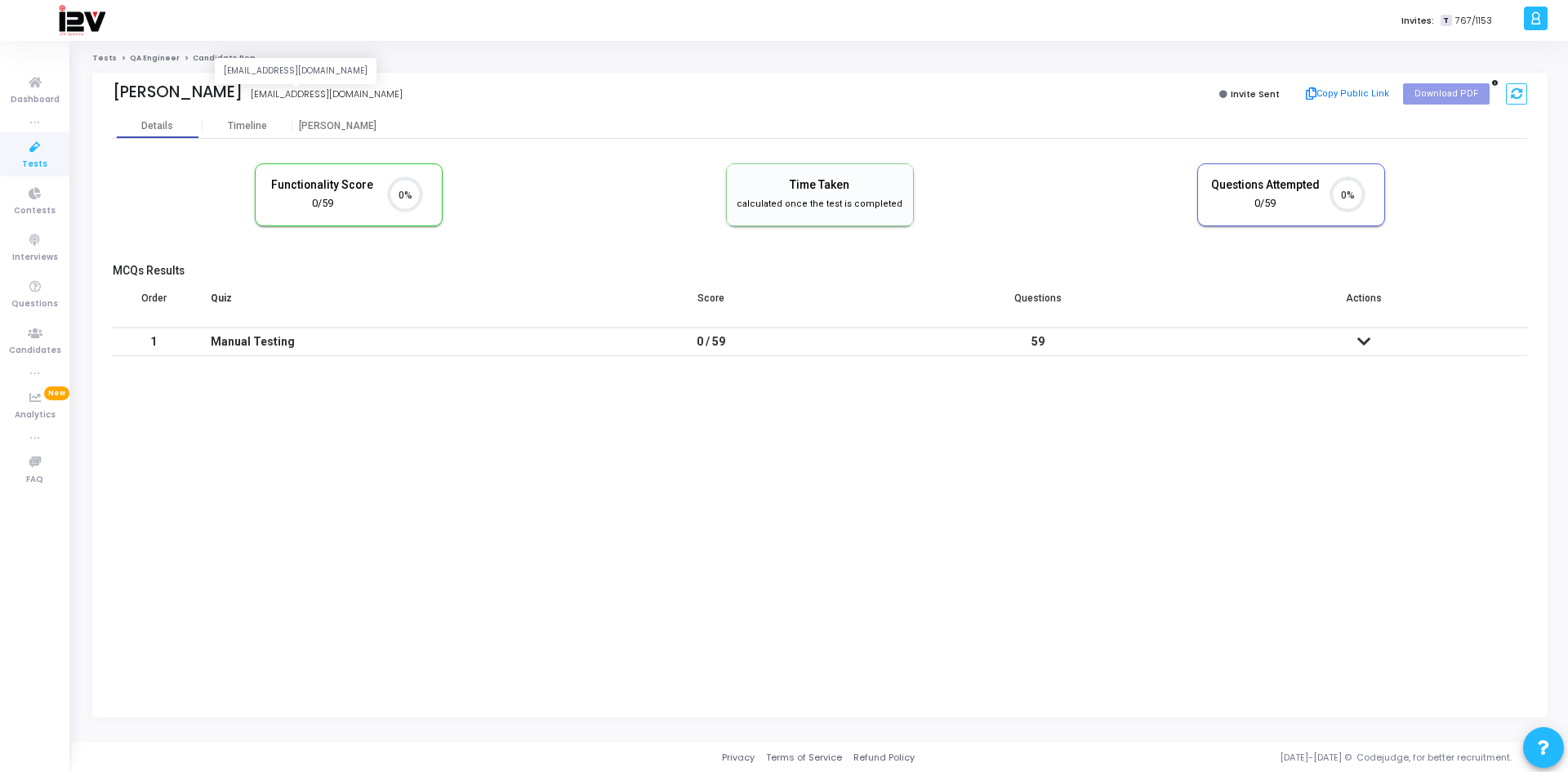
click at [250, 100] on div "[EMAIL_ADDRESS][DOMAIN_NAME]" at bounding box center [326, 94] width 152 height 13
copy div "[EMAIL_ADDRESS][DOMAIN_NAME]"
